Goal: Navigation & Orientation: Find specific page/section

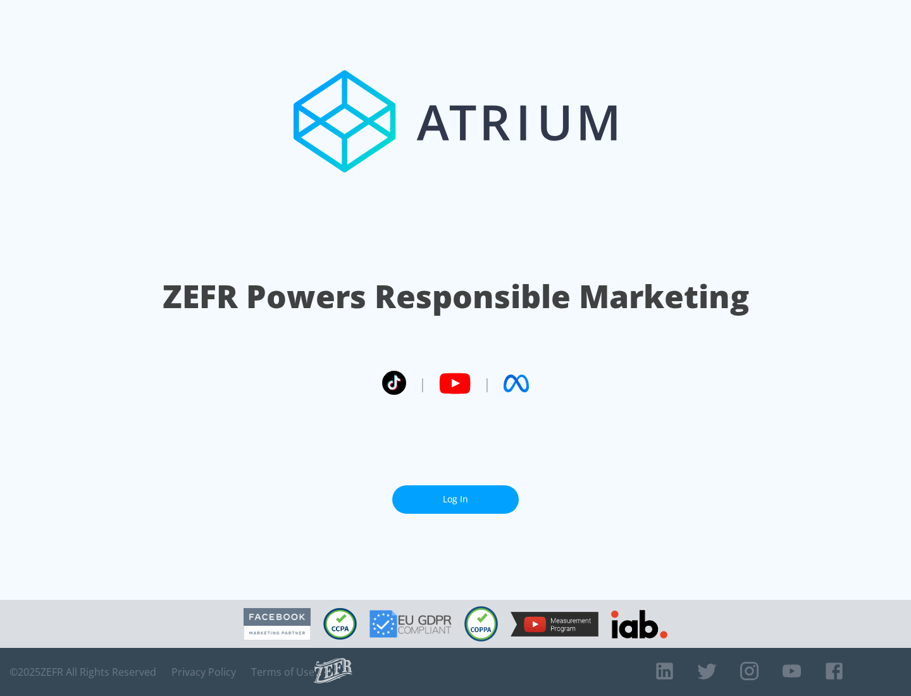
click at [455, 499] on link "Log In" at bounding box center [455, 499] width 126 height 28
